Goal: Check status

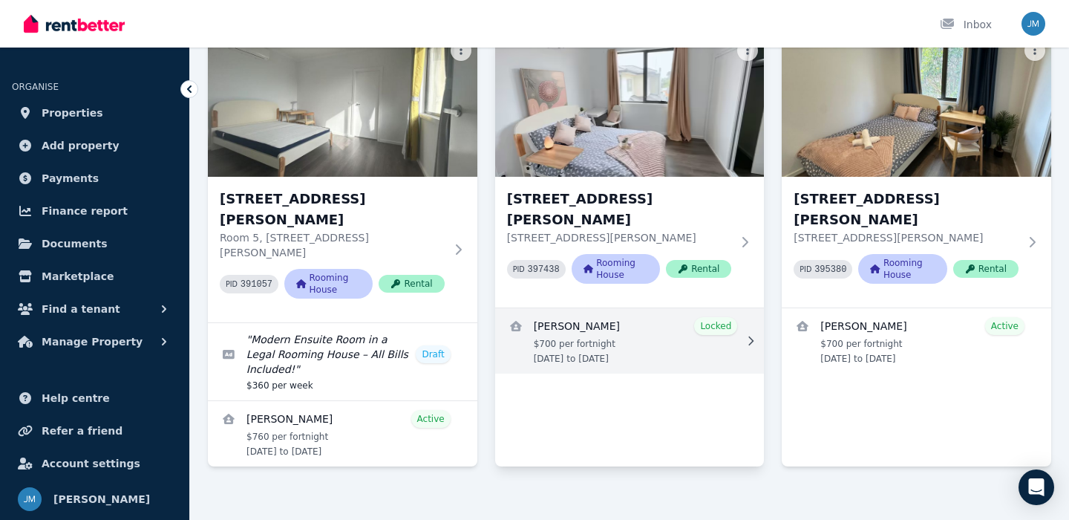
click at [625, 330] on link "View details for Eduardo Viveros" at bounding box center [630, 340] width 270 height 65
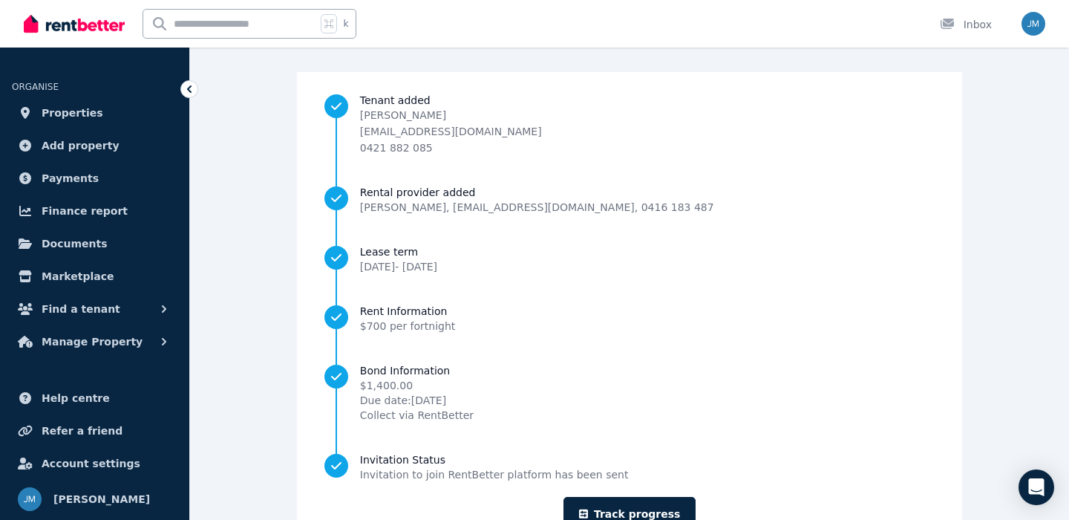
scroll to position [178, 0]
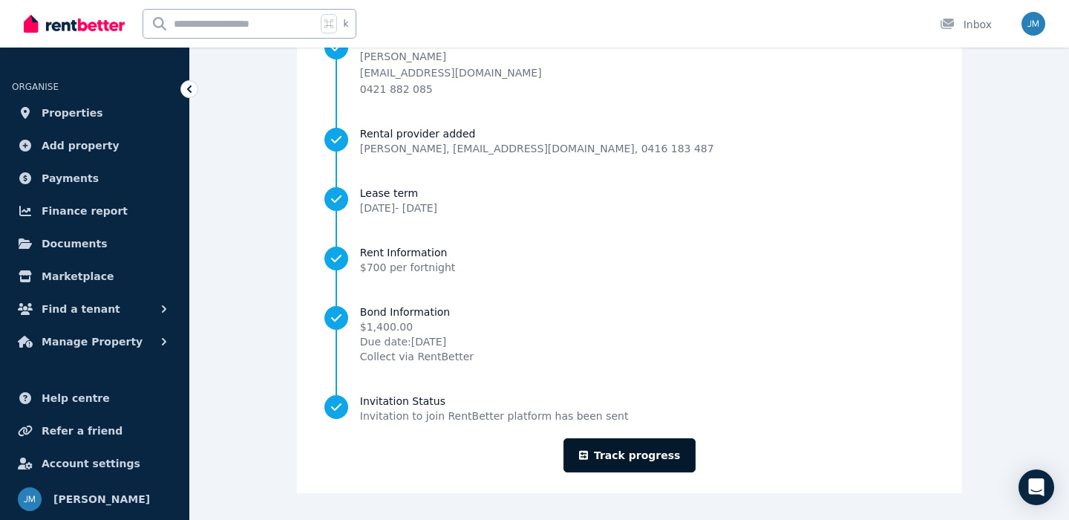
click at [633, 446] on link "Track progress" at bounding box center [630, 455] width 133 height 34
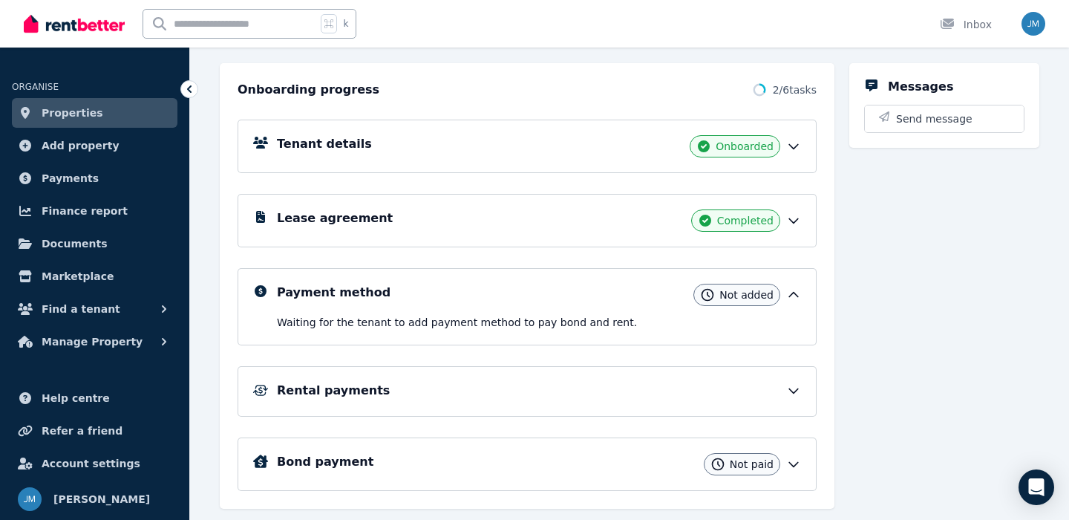
scroll to position [192, 0]
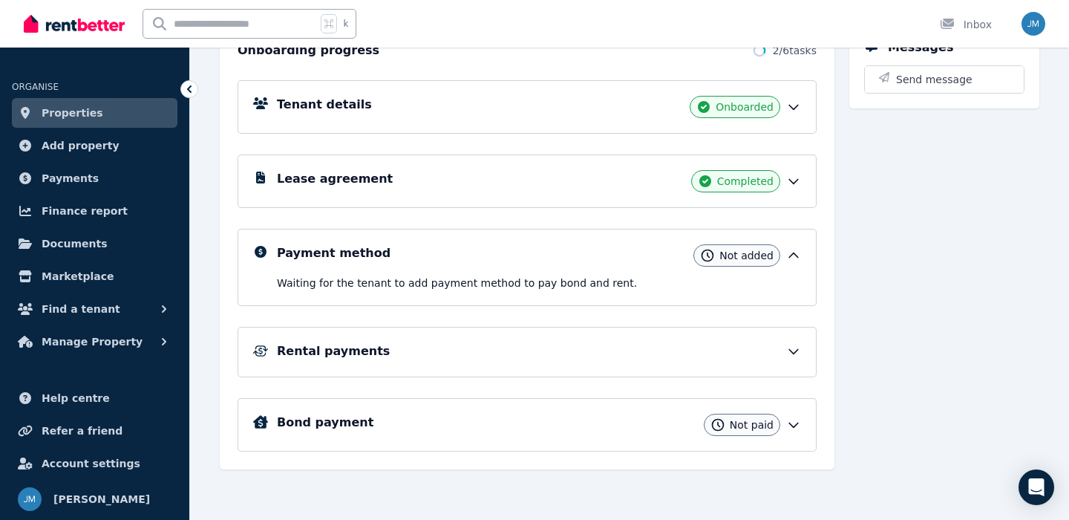
click at [645, 272] on div "Payment method Not added Waiting for the tenant to add payment method to pay bo…" at bounding box center [539, 267] width 524 height 46
click at [702, 346] on div "Rental payments" at bounding box center [539, 351] width 524 height 18
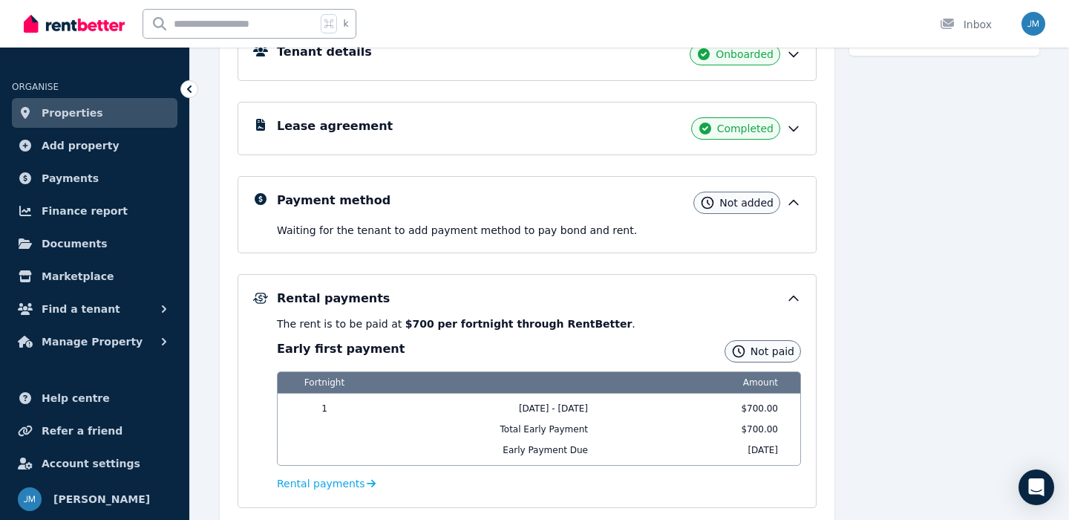
scroll to position [247, 0]
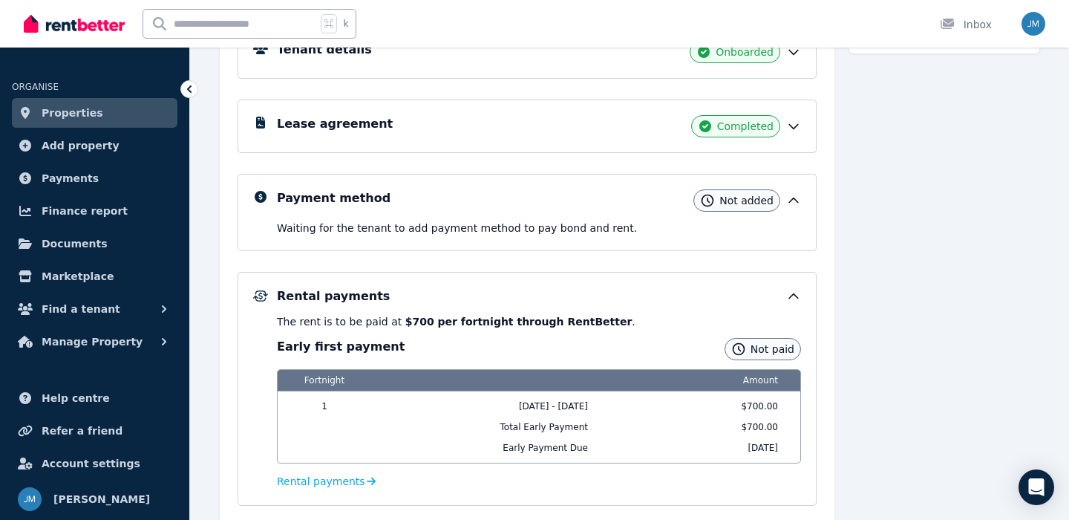
click at [795, 203] on icon at bounding box center [793, 200] width 15 height 15
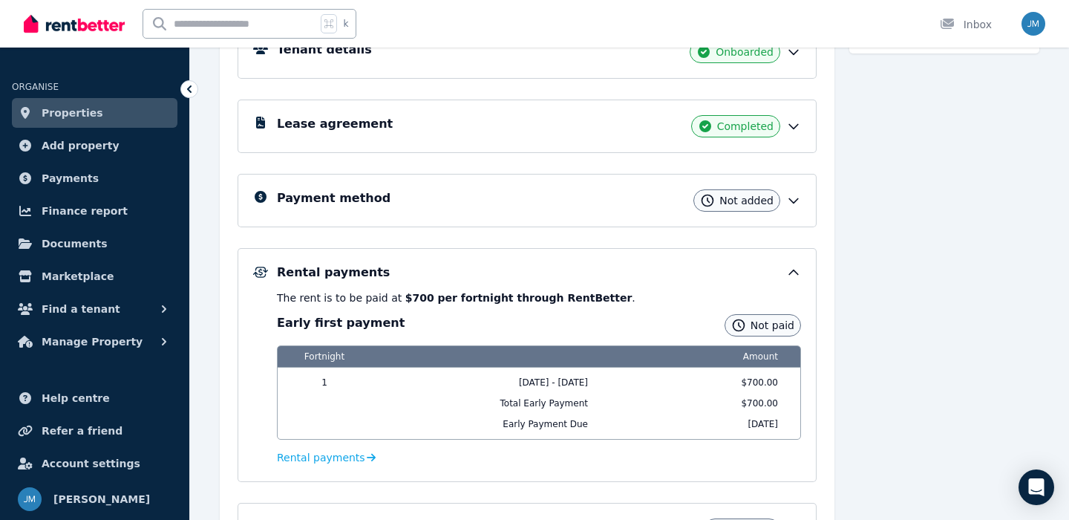
click at [796, 203] on icon at bounding box center [793, 200] width 15 height 15
